Goal: Transaction & Acquisition: Purchase product/service

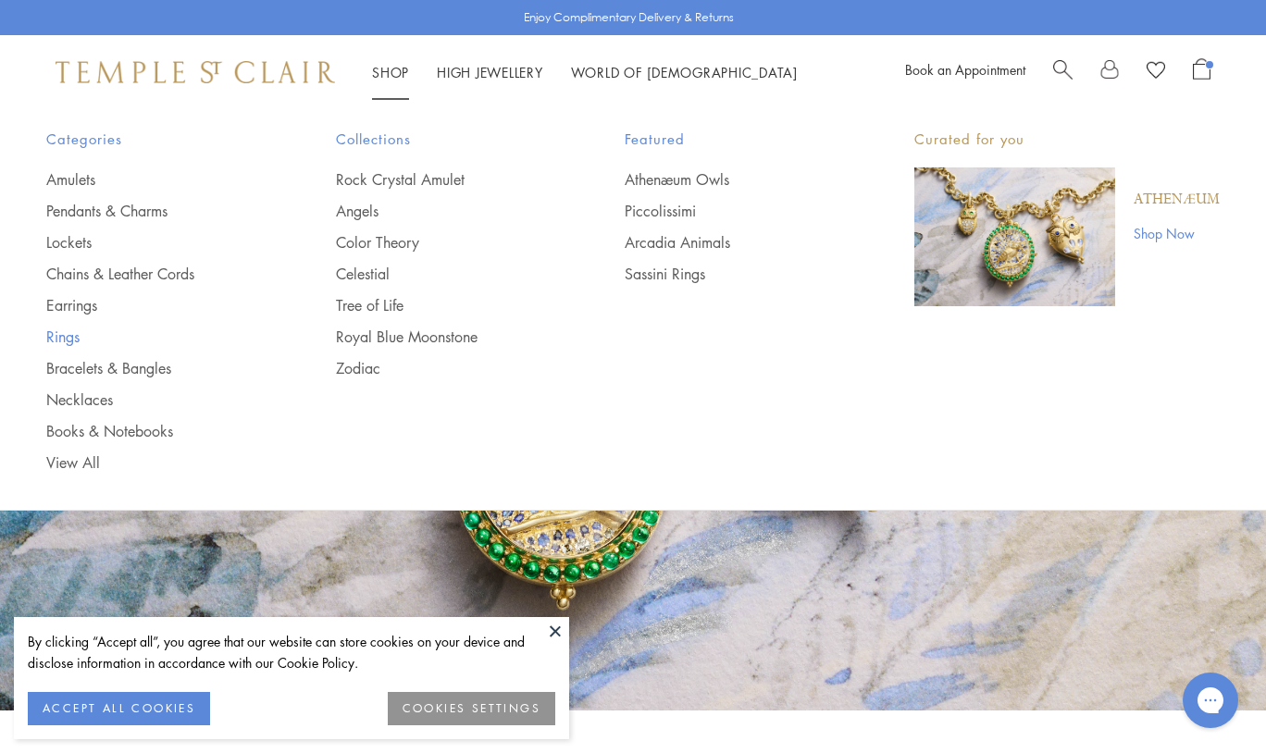
click at [68, 338] on link "Rings" at bounding box center [154, 337] width 216 height 20
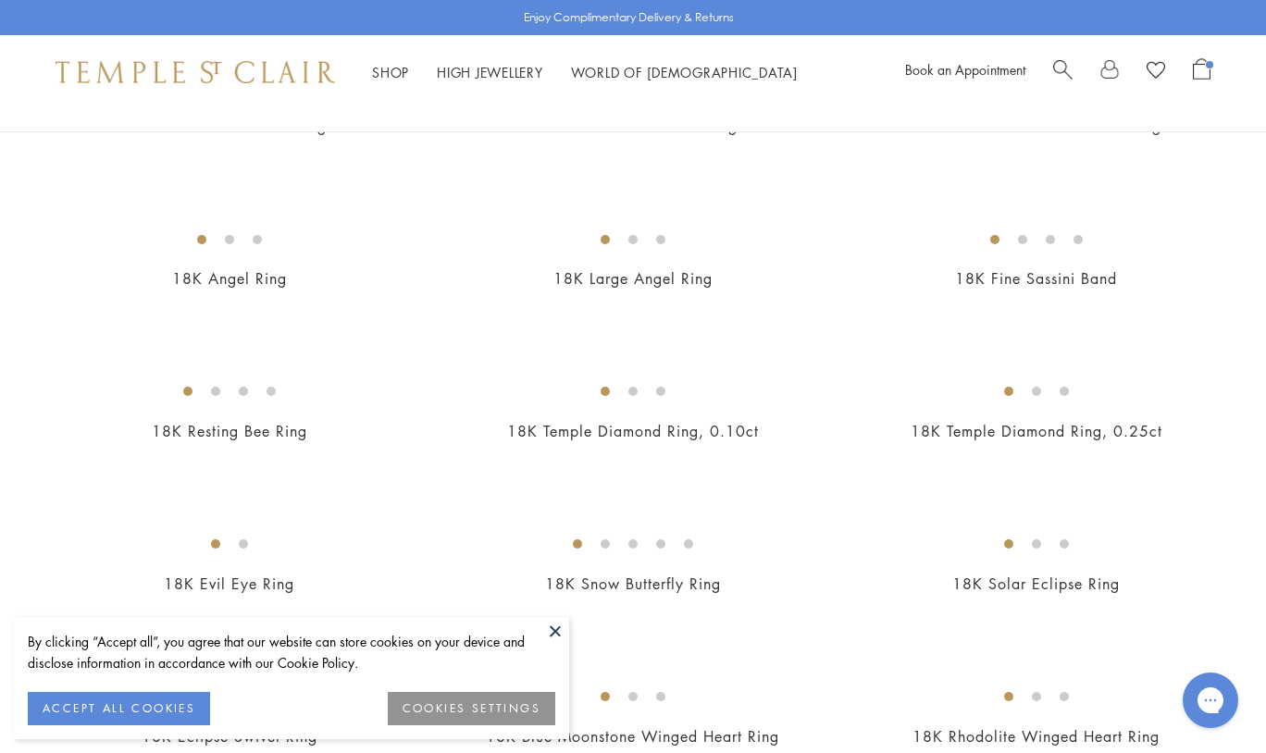
scroll to position [725, 0]
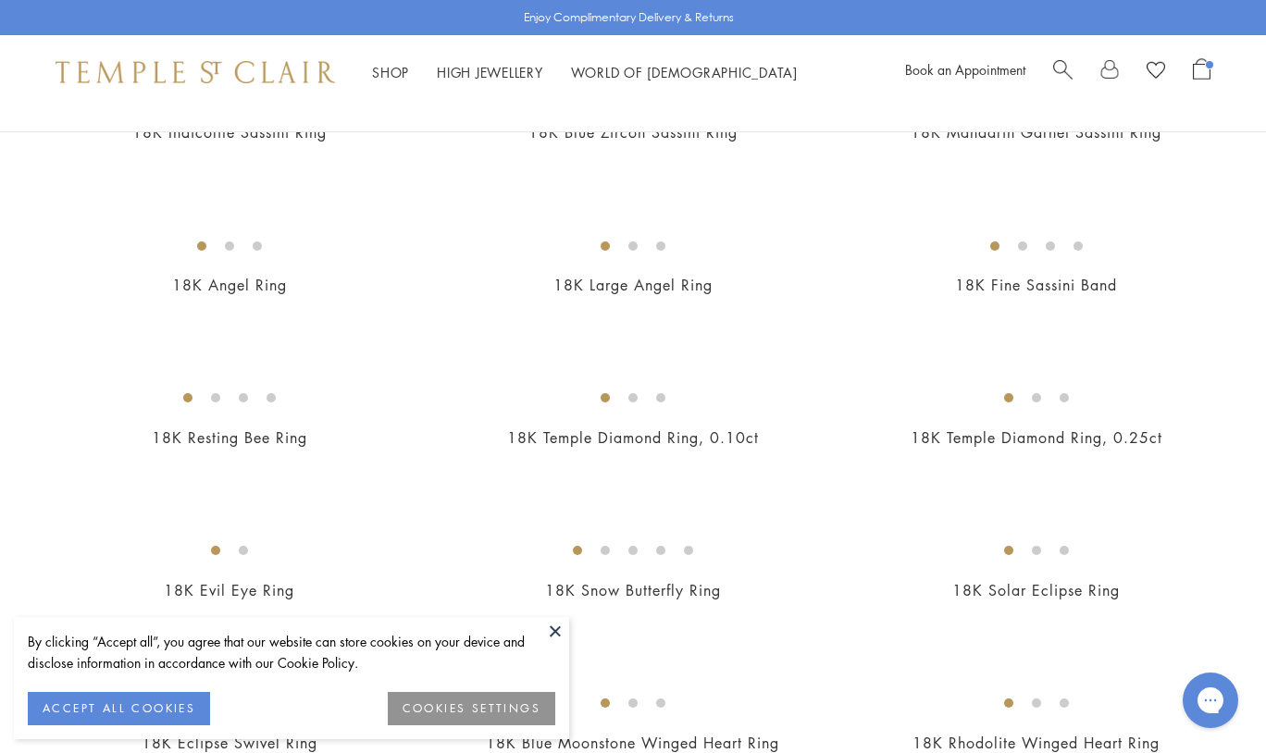
click at [0, 0] on img at bounding box center [0, 0] width 0 height 0
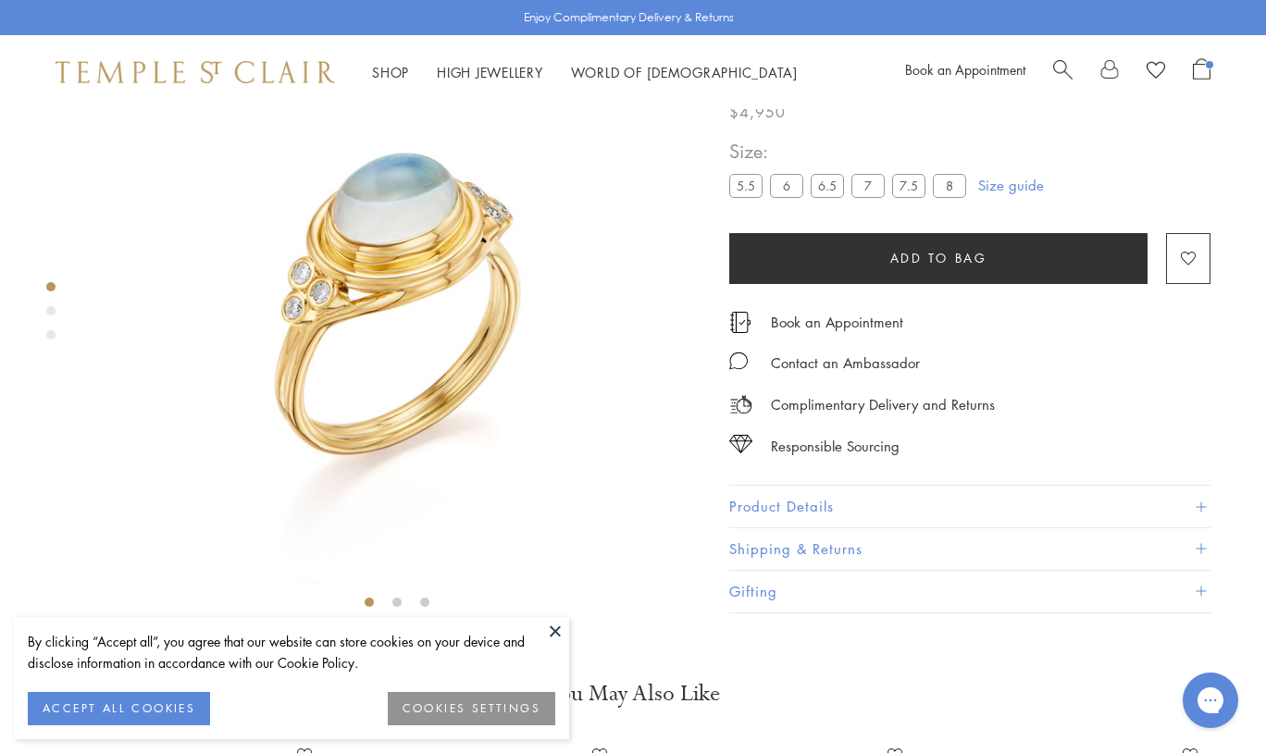
scroll to position [109, 0]
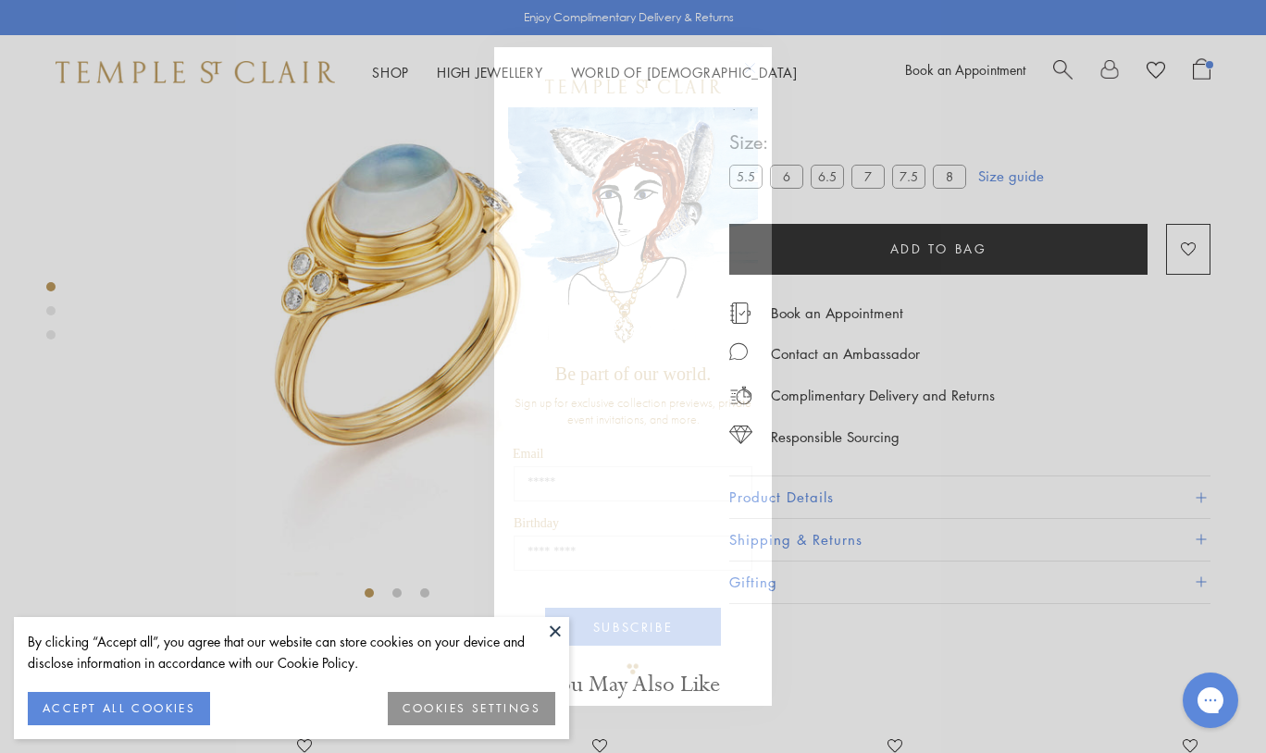
click at [745, 68] on circle "Close dialog" at bounding box center [750, 68] width 22 height 22
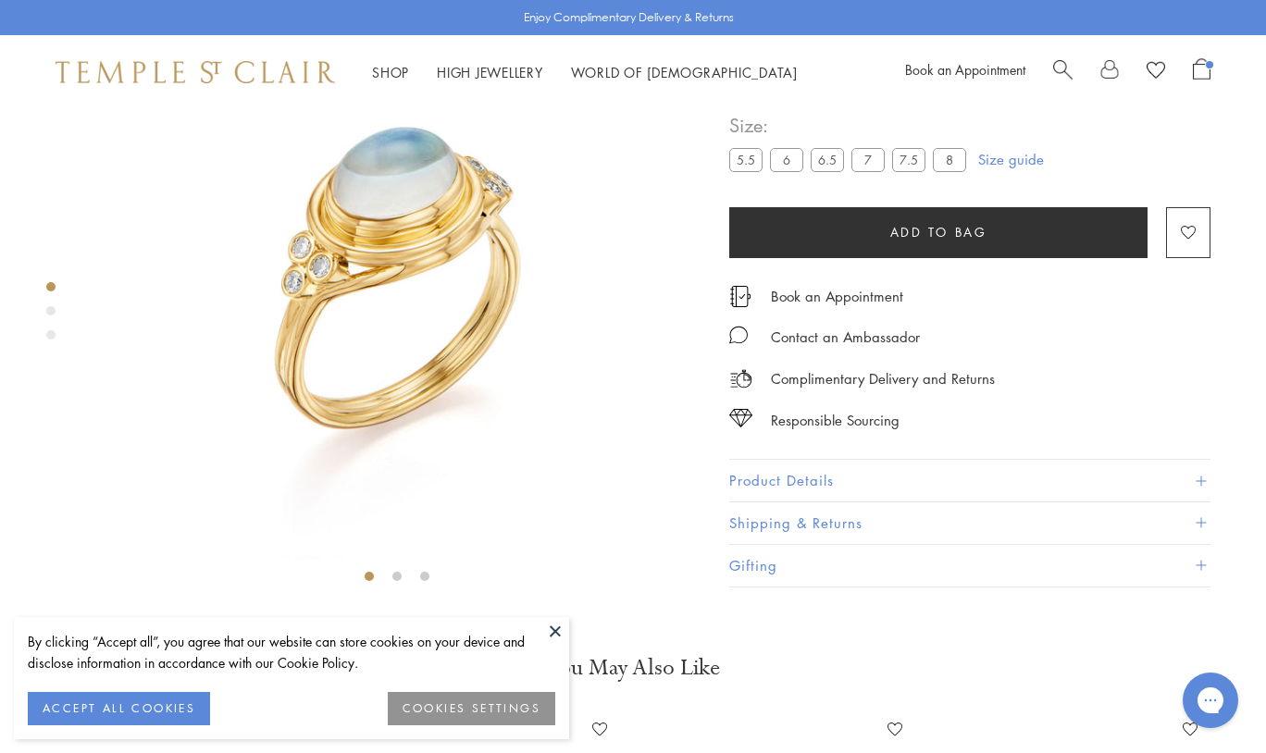
scroll to position [125, 0]
click at [898, 142] on span "Size:" at bounding box center [851, 127] width 244 height 31
